Goal: Information Seeking & Learning: Compare options

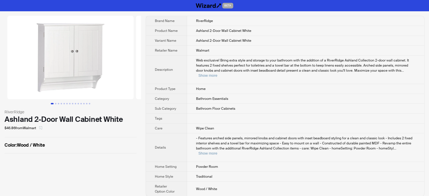
click at [42, 129] on icon "select" at bounding box center [40, 127] width 3 height 3
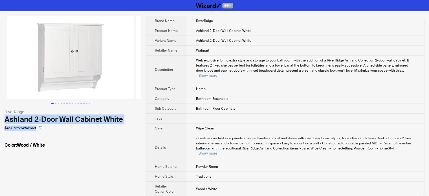
drag, startPoint x: 4, startPoint y: 120, endPoint x: 130, endPoint y: 126, distance: 125.9
click at [130, 126] on div "RiverRidge Ashland 2-Door Wall Cabinet White $46.86 from Walmart Color : Wood /…" at bounding box center [70, 84] width 141 height 147
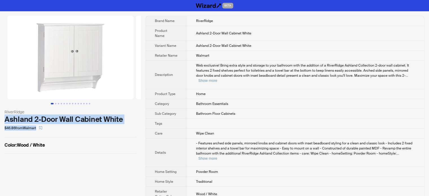
click at [135, 124] on div "$46.86 from Walmart" at bounding box center [71, 128] width 132 height 9
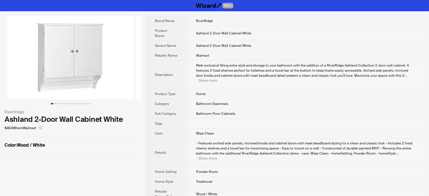
click at [405, 71] on div "Web exclusive! Bring extra style and storage to your bathroom with the addition…" at bounding box center [305, 73] width 219 height 20
click at [205, 74] on td "Web exclusive! Bring extra style and storage to your bathroom with the addition…" at bounding box center [306, 75] width 238 height 28
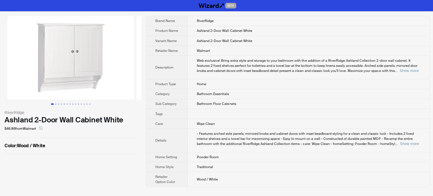
click at [376, 61] on div "Web exclusive! Bring extra style and storage to your bathroom with the addition…" at bounding box center [307, 65] width 223 height 15
click at [140, 135] on div "RiverRidge Ashland 2-Door Wall Cabinet White $46.86 from Walmart Color : Wood /…" at bounding box center [70, 84] width 141 height 147
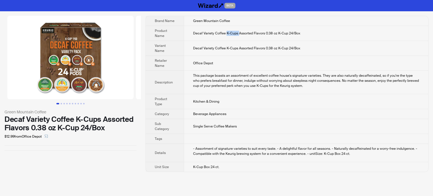
drag, startPoint x: 226, startPoint y: 33, endPoint x: 238, endPoint y: 33, distance: 12.4
click at [238, 33] on span "Decaf Variety Coffee K-Cups Assorted Flavors 0.38 oz K-Cup 24/Box" at bounding box center [246, 33] width 107 height 5
click at [234, 63] on td "Office Depot" at bounding box center [306, 63] width 245 height 15
drag, startPoint x: 110, startPoint y: 126, endPoint x: 94, endPoint y: 125, distance: 16.1
click at [94, 125] on div "Decaf Variety Coffee K-Cups Assorted Flavors 0.38 oz K-Cup 24/Box" at bounding box center [71, 123] width 132 height 17
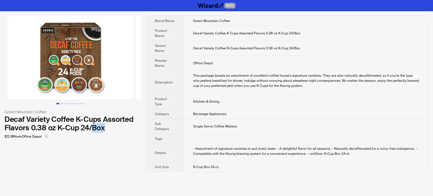
click at [115, 124] on div "Decaf Variety Coffee K-Cups Assorted Flavors 0.38 oz K-Cup 24/Box" at bounding box center [71, 123] width 132 height 17
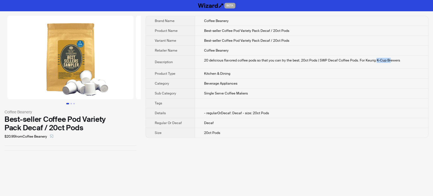
drag, startPoint x: 375, startPoint y: 60, endPoint x: 389, endPoint y: 59, distance: 14.1
click at [389, 59] on div "20 delicious flavored coffee pods so that you can try the best. 20ct Pods | SWP…" at bounding box center [311, 60] width 215 height 5
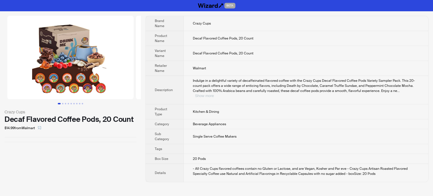
click at [214, 94] on button "Show more" at bounding box center [204, 96] width 19 height 4
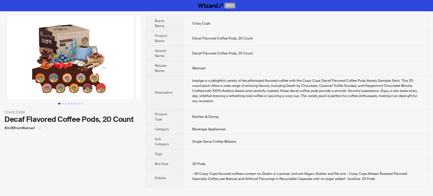
click at [40, 128] on icon "select" at bounding box center [39, 127] width 3 height 3
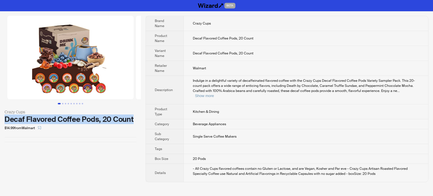
drag, startPoint x: 3, startPoint y: 119, endPoint x: 143, endPoint y: 119, distance: 139.3
click at [143, 119] on div "Crazy Cups Decaf Flavored Coffee Pods, 20 Count $14.99 from Walmart Brand Name …" at bounding box center [216, 98] width 433 height 175
copy div "Decaf Flavored Coffee Pods, 20 Count"
